Goal: Navigation & Orientation: Find specific page/section

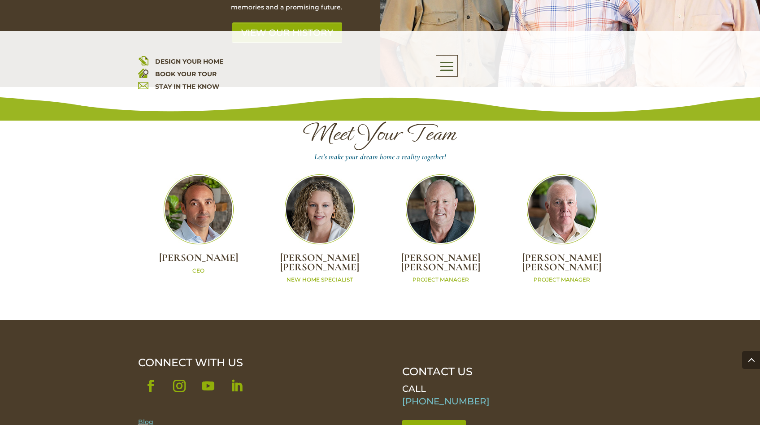
scroll to position [2331, 0]
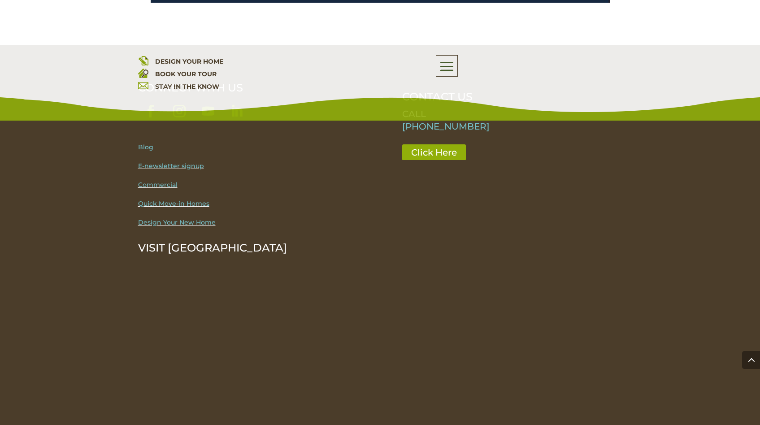
scroll to position [1787, 0]
